Goal: Task Accomplishment & Management: Use online tool/utility

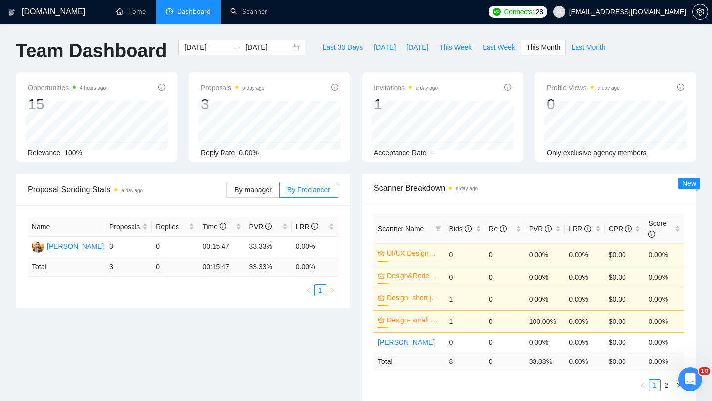
click at [196, 14] on span "Dashboard" at bounding box center [193, 11] width 33 height 8
click at [246, 11] on link "Scanner" at bounding box center [248, 11] width 37 height 8
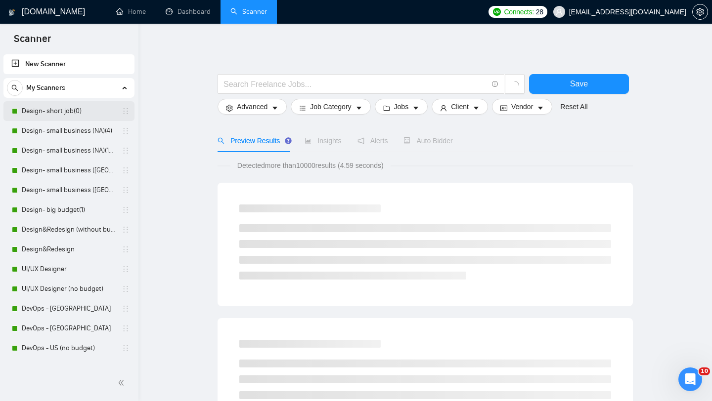
click at [68, 115] on link "Design- short job(0)" at bounding box center [69, 111] width 94 height 20
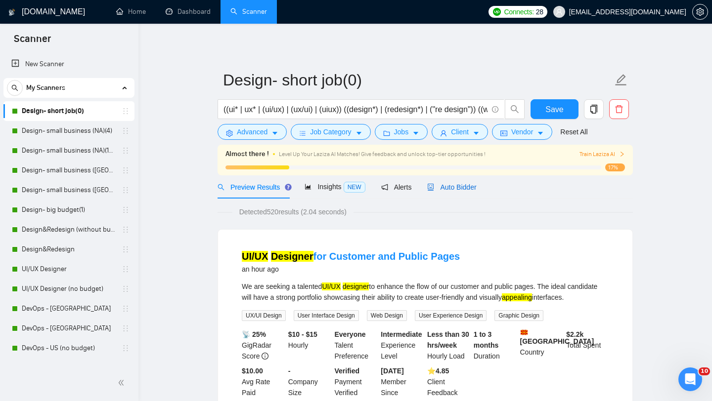
click at [451, 187] on span "Auto Bidder" at bounding box center [451, 187] width 49 height 8
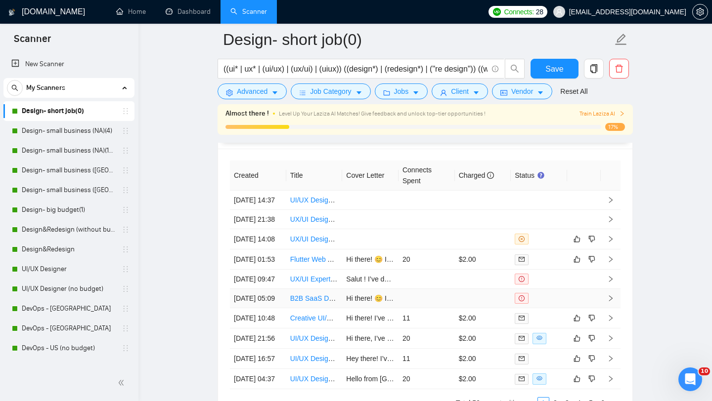
scroll to position [2504, 0]
click at [42, 132] on link "Design- small business (NA)(4)" at bounding box center [69, 131] width 94 height 20
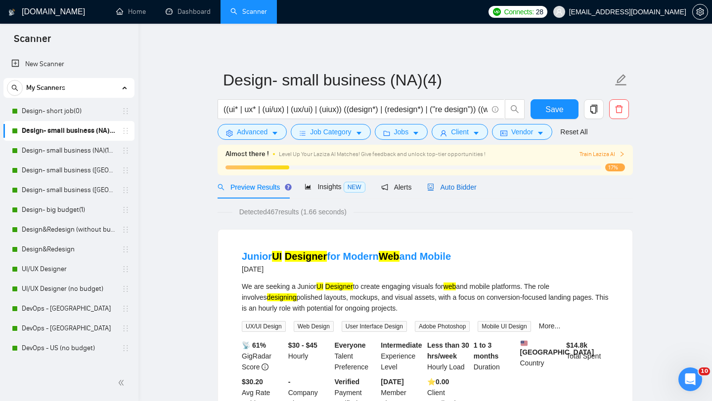
click at [458, 182] on div "Auto Bidder" at bounding box center [451, 187] width 49 height 11
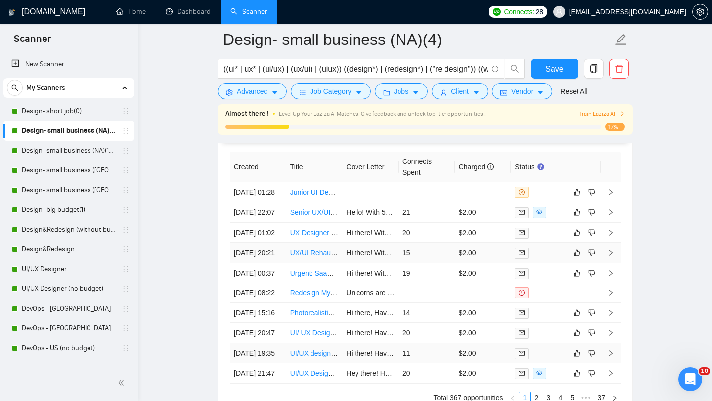
scroll to position [2512, 0]
click at [62, 154] on link "Design- small business (NA)(15$)" at bounding box center [69, 151] width 94 height 20
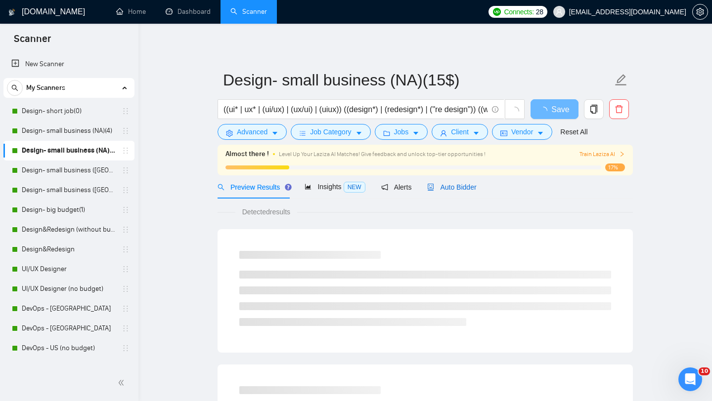
click at [449, 192] on div "Auto Bidder" at bounding box center [451, 187] width 49 height 11
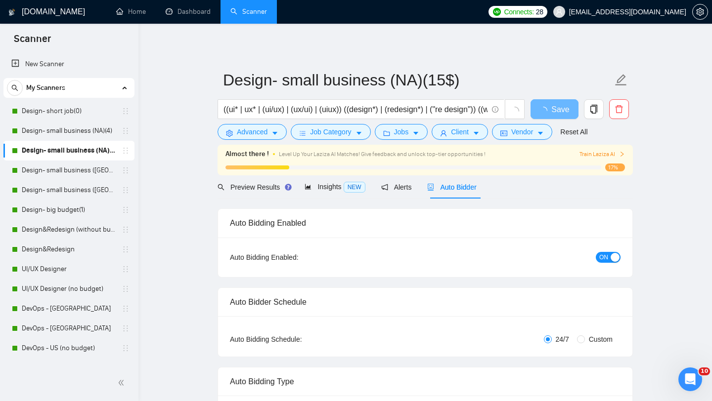
radio input "false"
radio input "true"
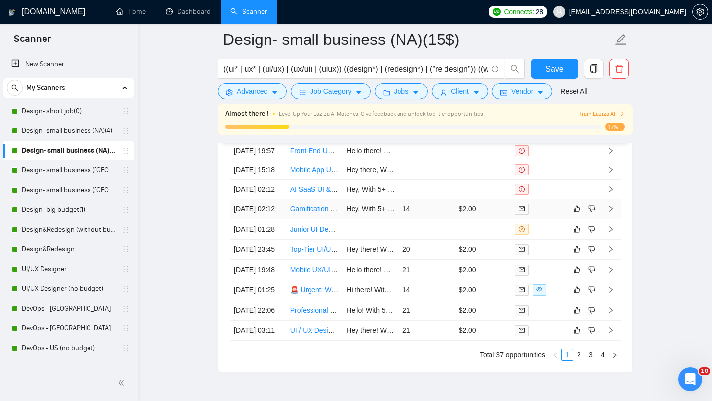
scroll to position [2680, 0]
click at [80, 165] on link "Design- small business ([GEOGRAPHIC_DATA])(15$)" at bounding box center [69, 171] width 94 height 20
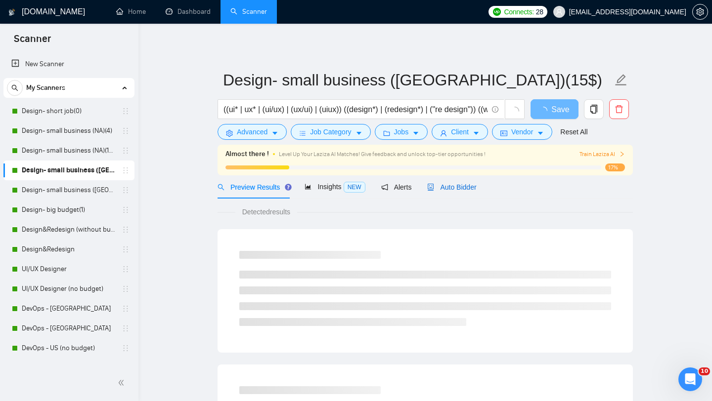
click at [458, 191] on span "Auto Bidder" at bounding box center [451, 187] width 49 height 8
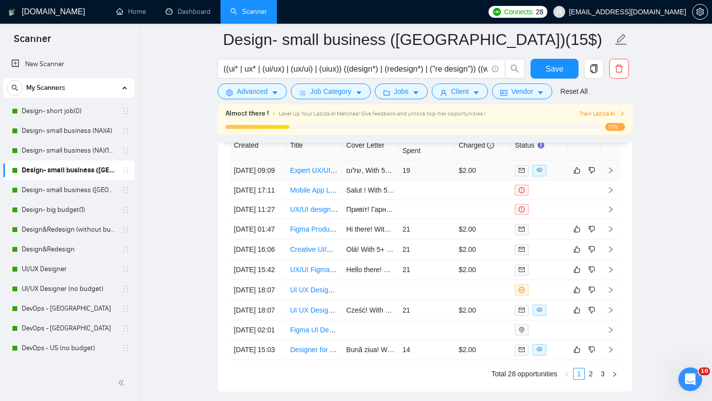
scroll to position [2525, 0]
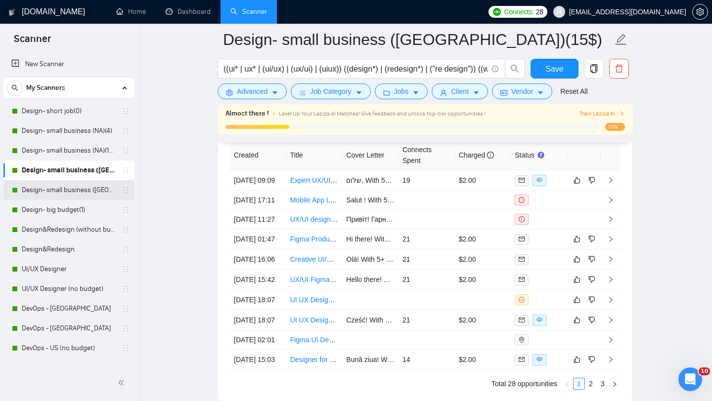
click at [64, 189] on link "Design- small business ([GEOGRAPHIC_DATA])(4)" at bounding box center [69, 190] width 94 height 20
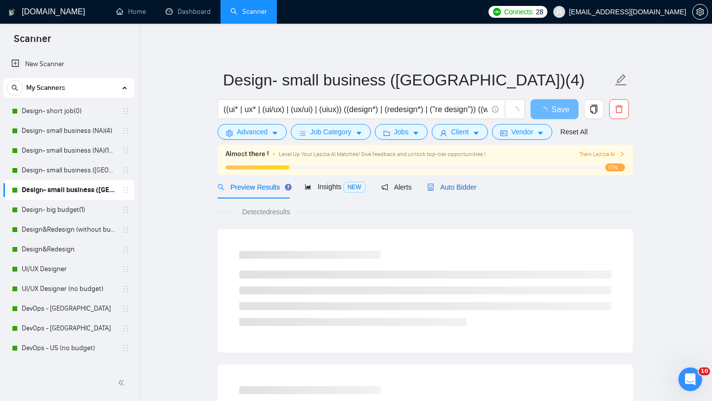
click at [445, 186] on span "Auto Bidder" at bounding box center [451, 187] width 49 height 8
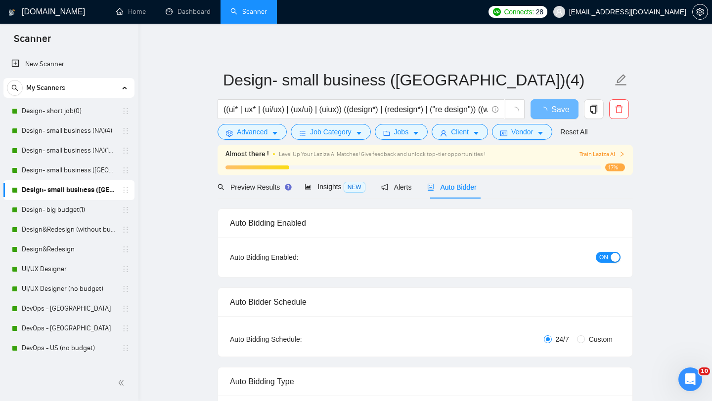
radio input "false"
radio input "true"
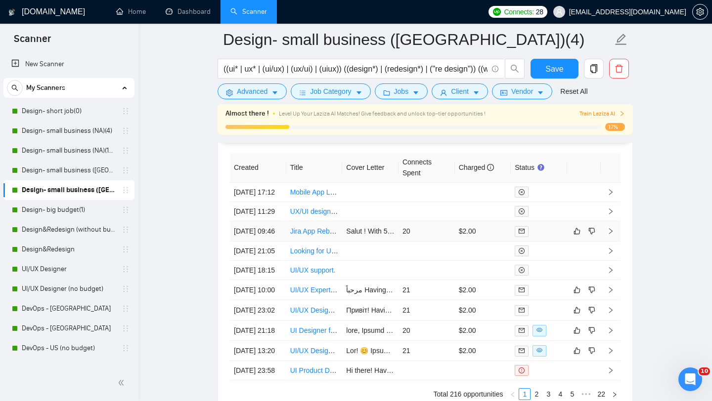
scroll to position [2637, 0]
click at [65, 208] on link "Design- big budget(1)" at bounding box center [69, 210] width 94 height 20
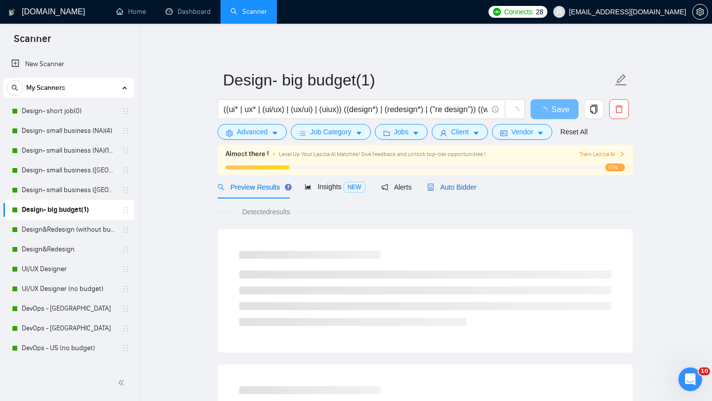
click at [442, 191] on span "Auto Bidder" at bounding box center [451, 187] width 49 height 8
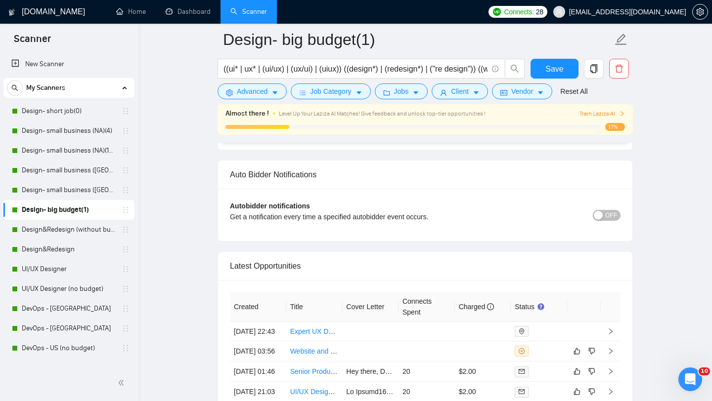
scroll to position [2362, 0]
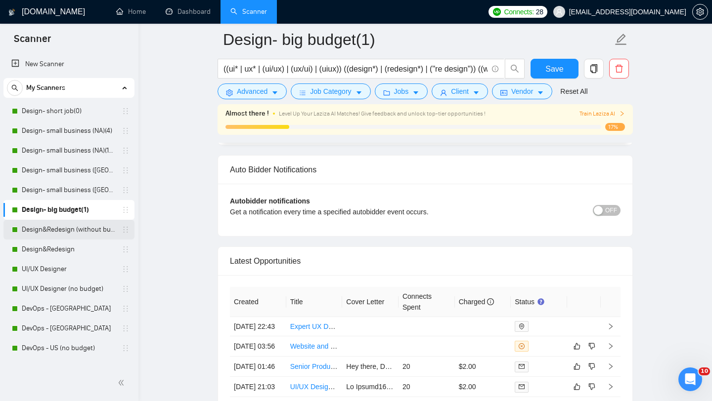
click at [93, 229] on link "Design&Redesign (without budget)" at bounding box center [69, 230] width 94 height 20
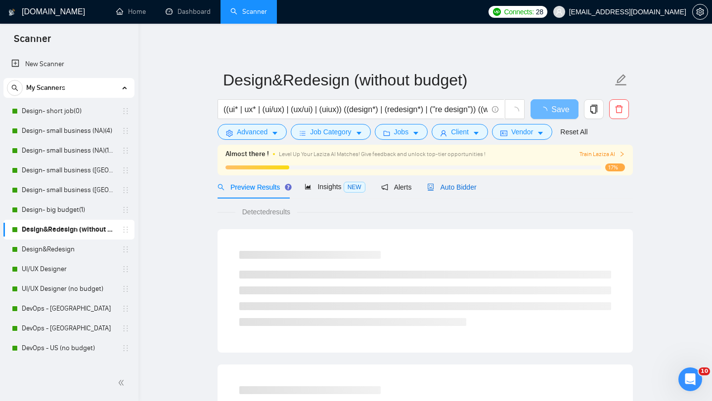
click at [443, 192] on div "Auto Bidder" at bounding box center [451, 187] width 49 height 11
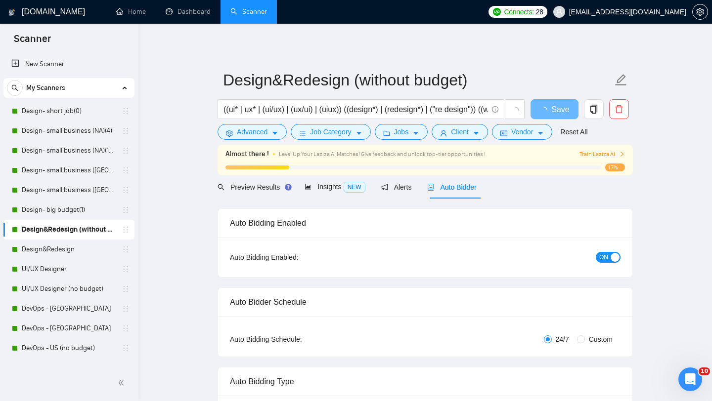
radio input "false"
radio input "true"
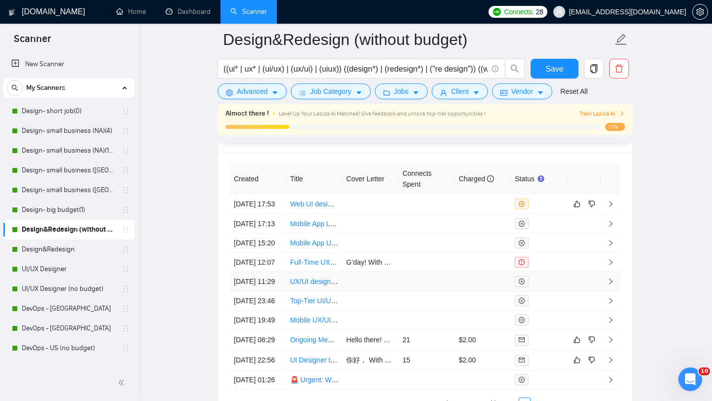
scroll to position [2625, 0]
click at [51, 251] on link "Design&Redesign" at bounding box center [69, 250] width 94 height 20
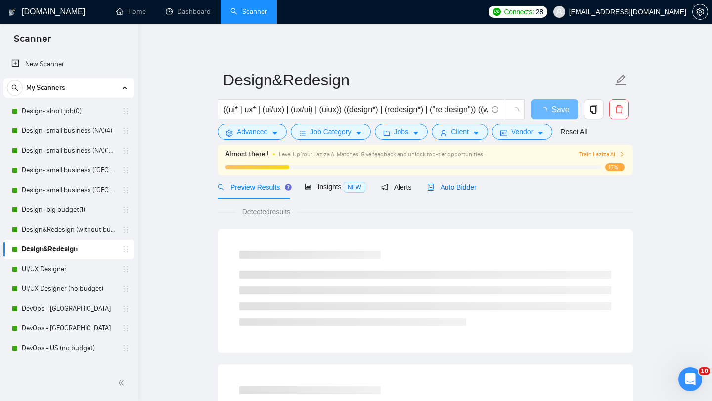
click at [457, 191] on div "Auto Bidder" at bounding box center [451, 187] width 49 height 11
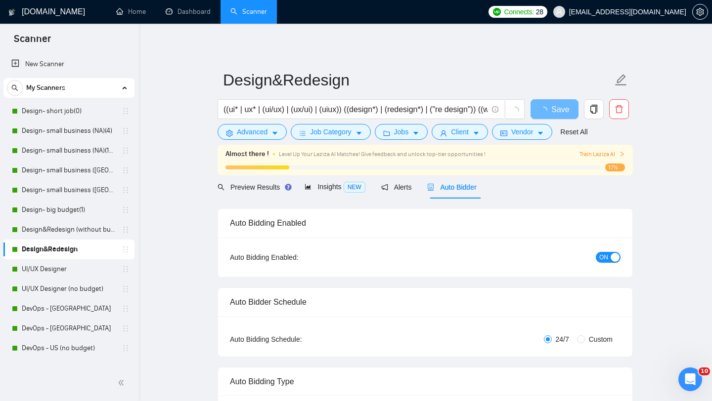
checkbox input "true"
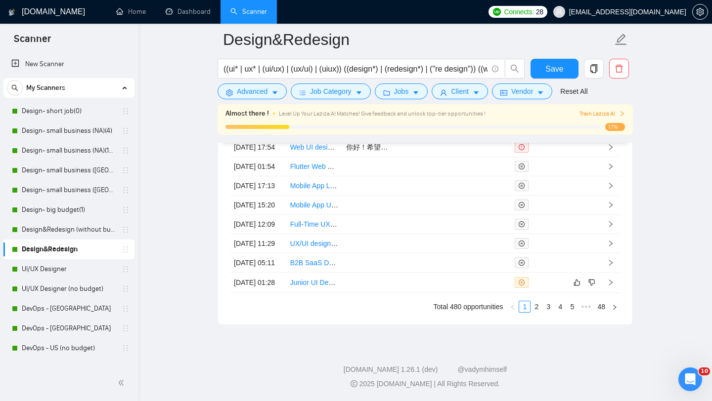
scroll to position [2758, 0]
click at [537, 312] on link "2" at bounding box center [536, 306] width 11 height 11
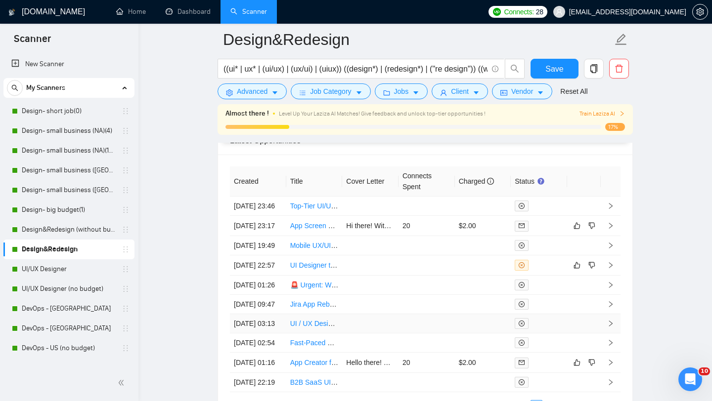
scroll to position [2628, 0]
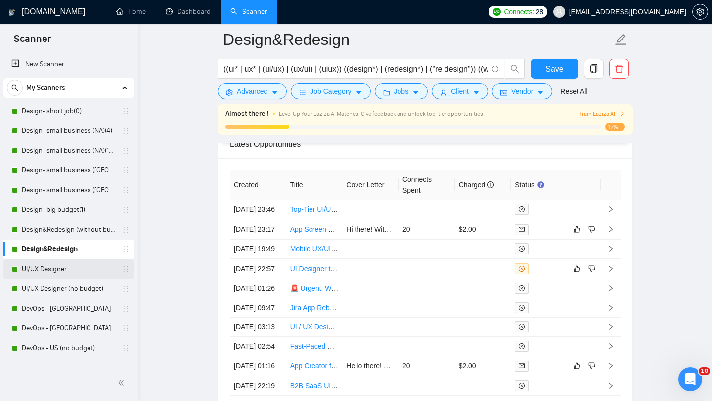
click at [62, 268] on link "UI/UX Designer" at bounding box center [69, 269] width 94 height 20
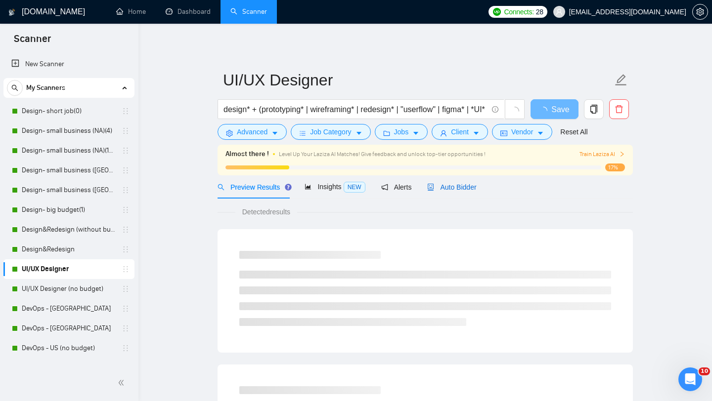
click at [461, 186] on span "Auto Bidder" at bounding box center [451, 187] width 49 height 8
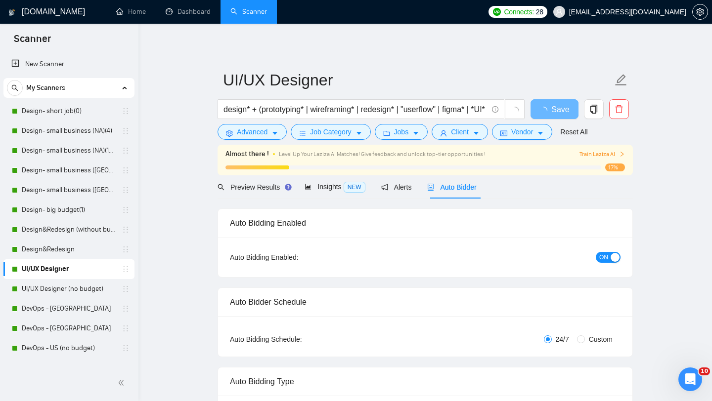
radio input "false"
radio input "true"
checkbox input "true"
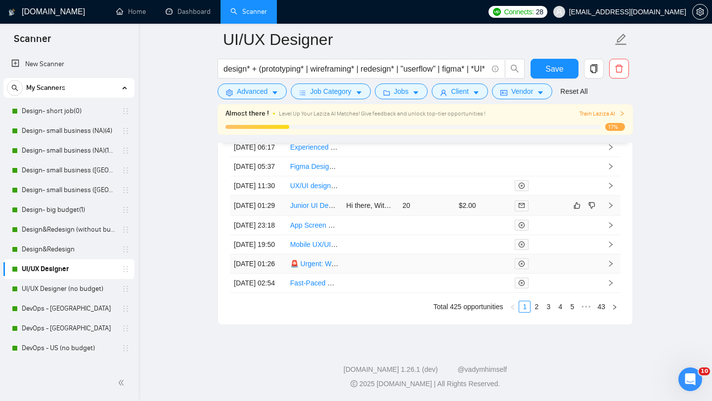
scroll to position [2900, 0]
click at [49, 293] on link "UI/UX Designer (no budget)" at bounding box center [69, 289] width 94 height 20
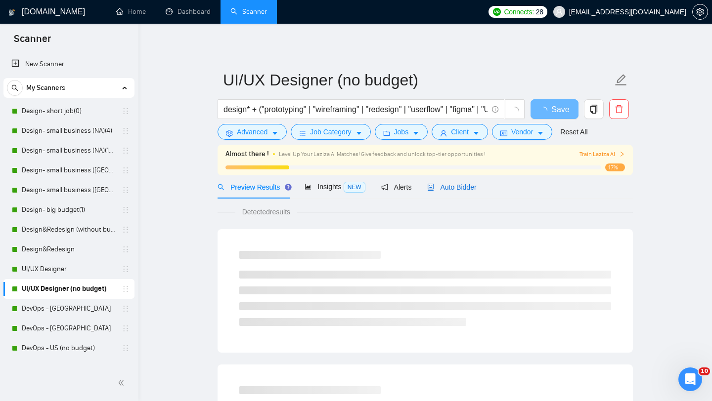
click at [476, 186] on span "Auto Bidder" at bounding box center [451, 187] width 49 height 8
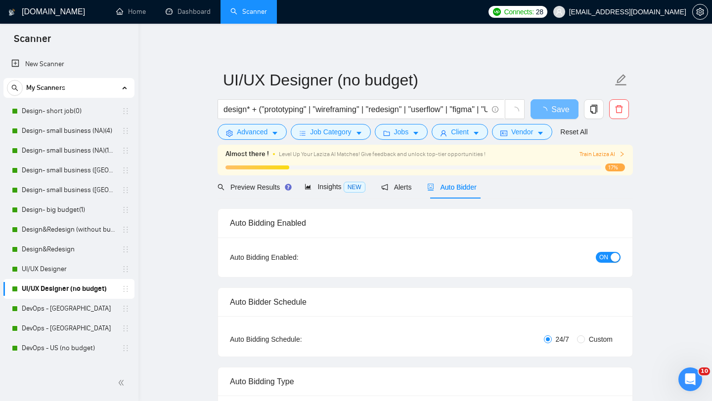
radio input "false"
radio input "true"
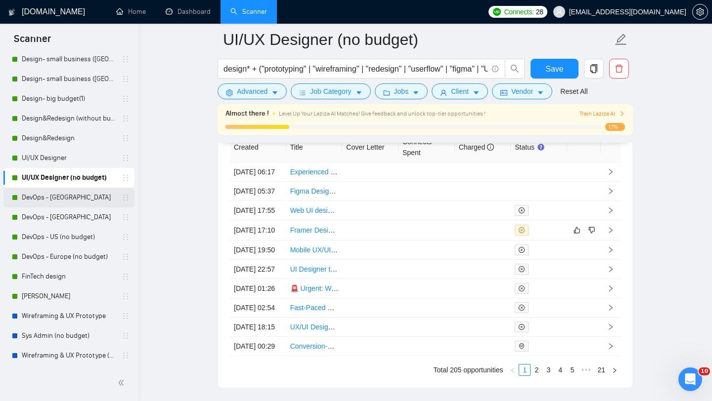
scroll to position [112, 0]
click at [30, 295] on link "[PERSON_NAME]" at bounding box center [69, 296] width 94 height 20
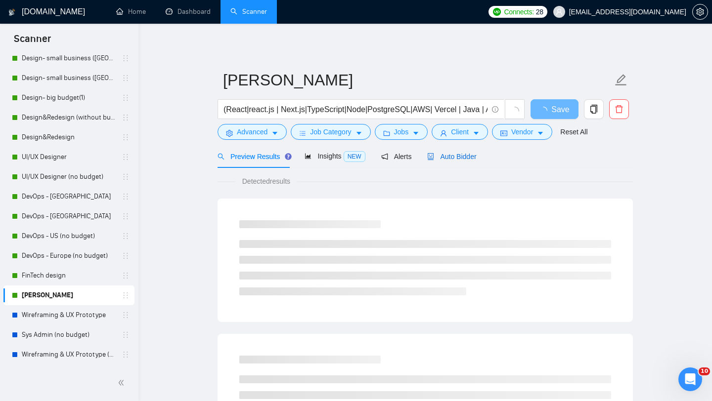
click at [451, 160] on span "Auto Bidder" at bounding box center [451, 157] width 49 height 8
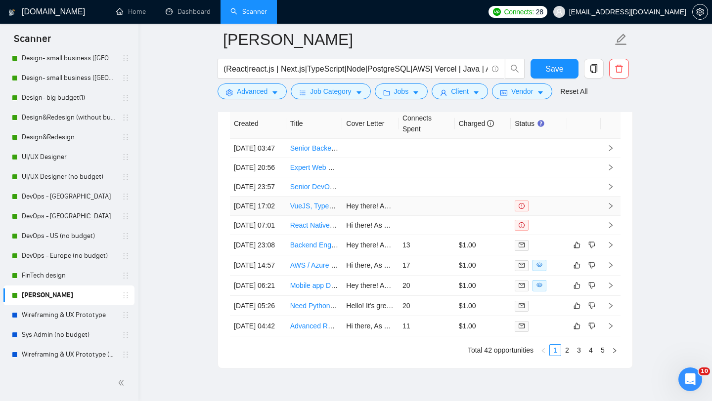
scroll to position [2504, 0]
click at [67, 280] on link "FinTech design" at bounding box center [69, 276] width 94 height 20
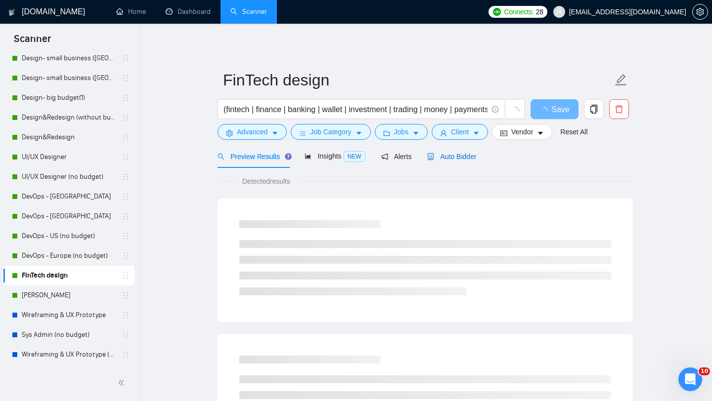
click at [458, 159] on span "Auto Bidder" at bounding box center [451, 157] width 49 height 8
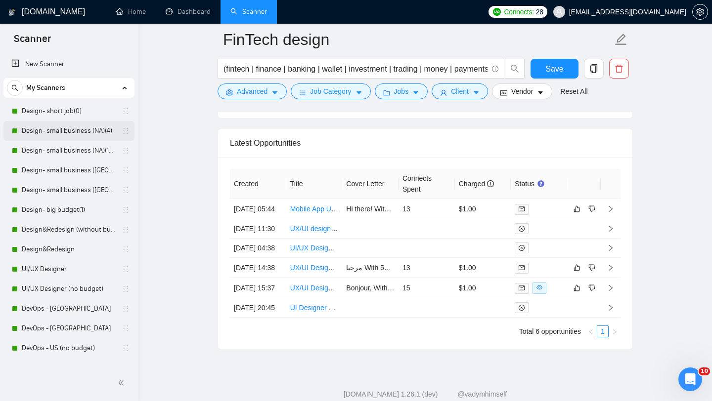
click at [71, 135] on link "Design- small business (NA)(4)" at bounding box center [69, 131] width 94 height 20
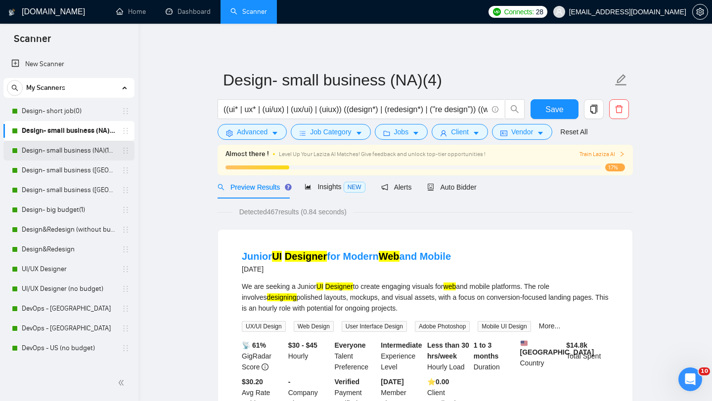
click at [86, 154] on link "Design- small business (NA)(15$)" at bounding box center [69, 151] width 94 height 20
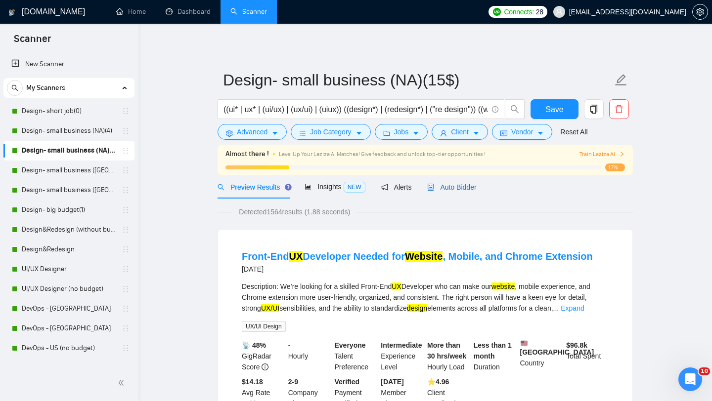
click at [470, 186] on span "Auto Bidder" at bounding box center [451, 187] width 49 height 8
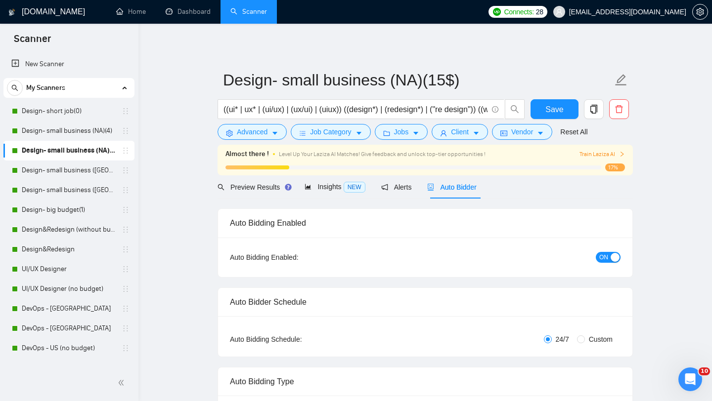
radio input "false"
radio input "true"
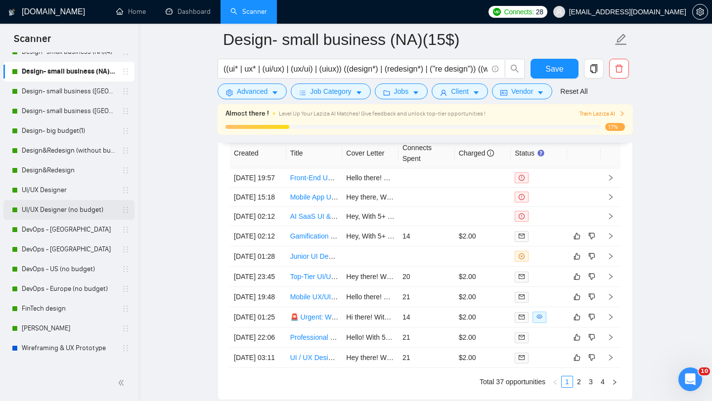
scroll to position [78, 0]
click at [33, 326] on link "[PERSON_NAME]" at bounding box center [69, 330] width 94 height 20
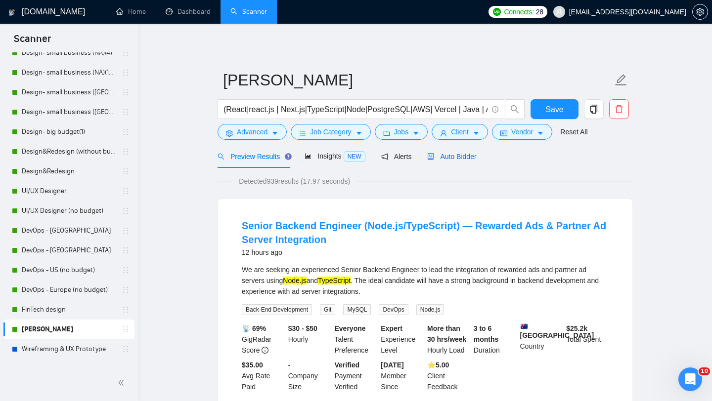
click at [475, 154] on span "Auto Bidder" at bounding box center [451, 157] width 49 height 8
